Goal: Information Seeking & Learning: Check status

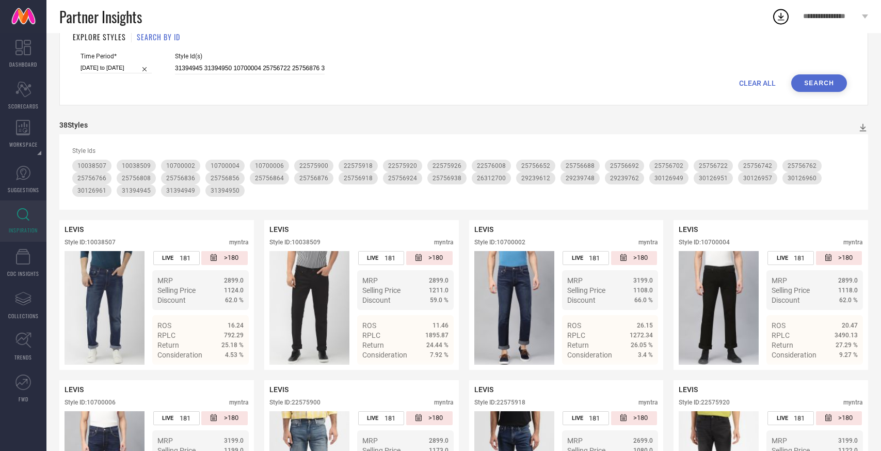
scroll to position [39, 0]
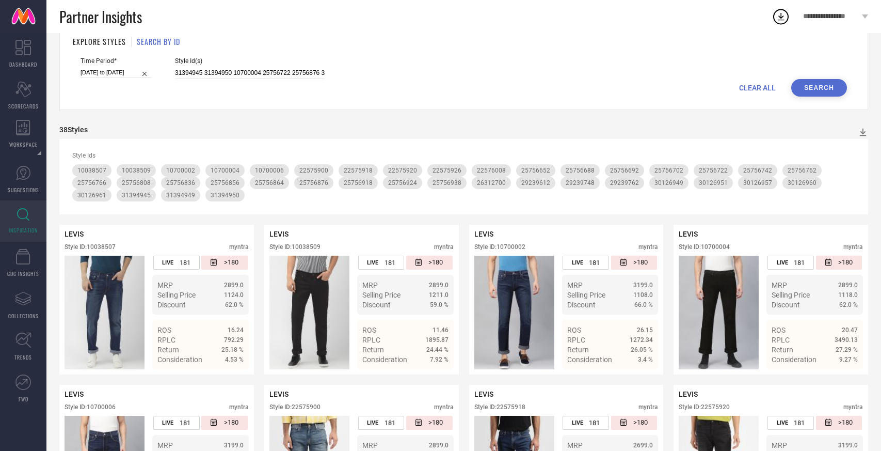
click at [758, 88] on span "CLEAR ALL" at bounding box center [757, 88] width 37 height 8
click at [263, 71] on input at bounding box center [250, 73] width 150 height 12
paste input "9162839 9162845 25395138 8890027 14063040 25395164 9162835 25042484 24030490 15…"
type input "9162839 9162845 25395138 8890027 14063040 25395164 9162835 25042484 24030490 15…"
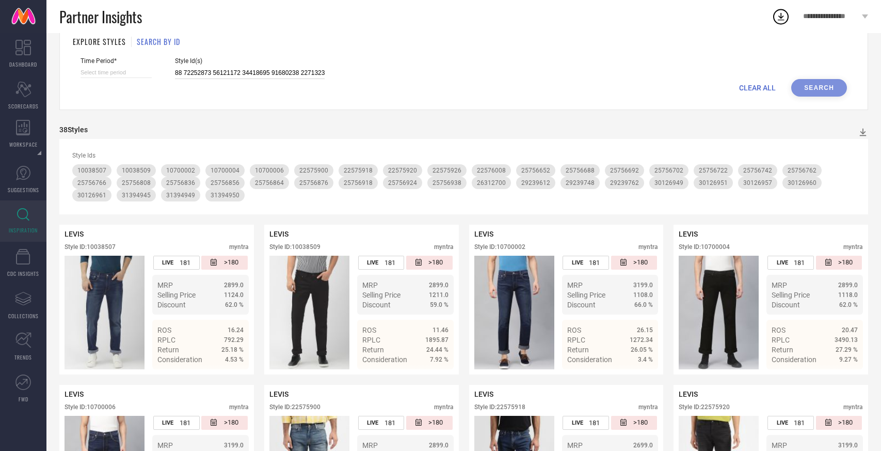
select select "7"
select select "2025"
select select "8"
select select "2025"
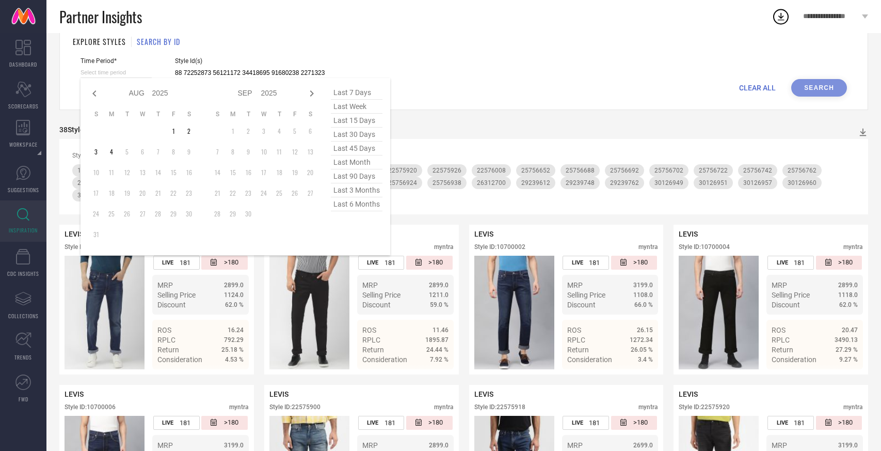
click at [110, 73] on input at bounding box center [116, 72] width 71 height 11
type input "9162839 9162845 25395138 8890027 14063040 25395164 9162835 25042484 24030490 15…"
click at [348, 192] on span "last 3 months" at bounding box center [357, 190] width 52 height 14
type input "[DATE] to [DATE]"
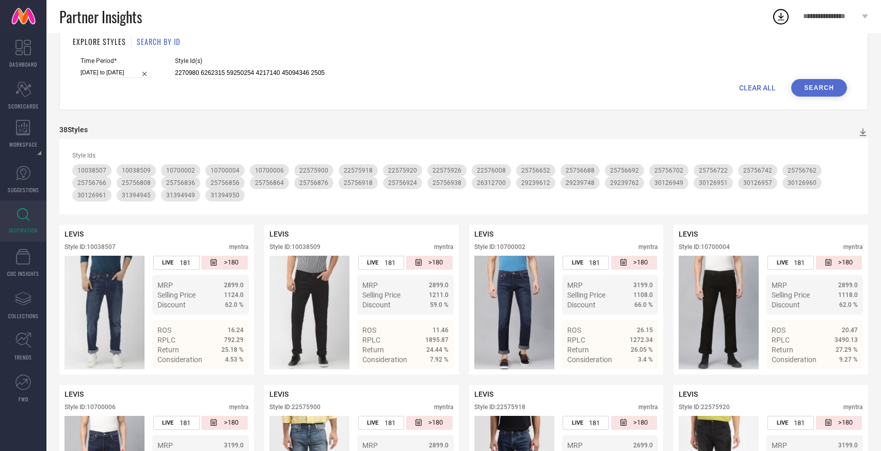
click at [807, 89] on button "Search" at bounding box center [819, 88] width 56 height 18
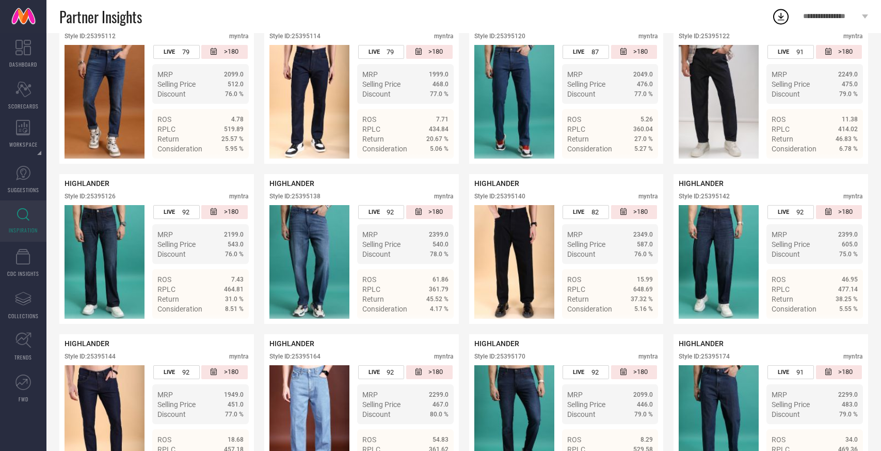
scroll to position [2045, 0]
